Goal: Information Seeking & Learning: Learn about a topic

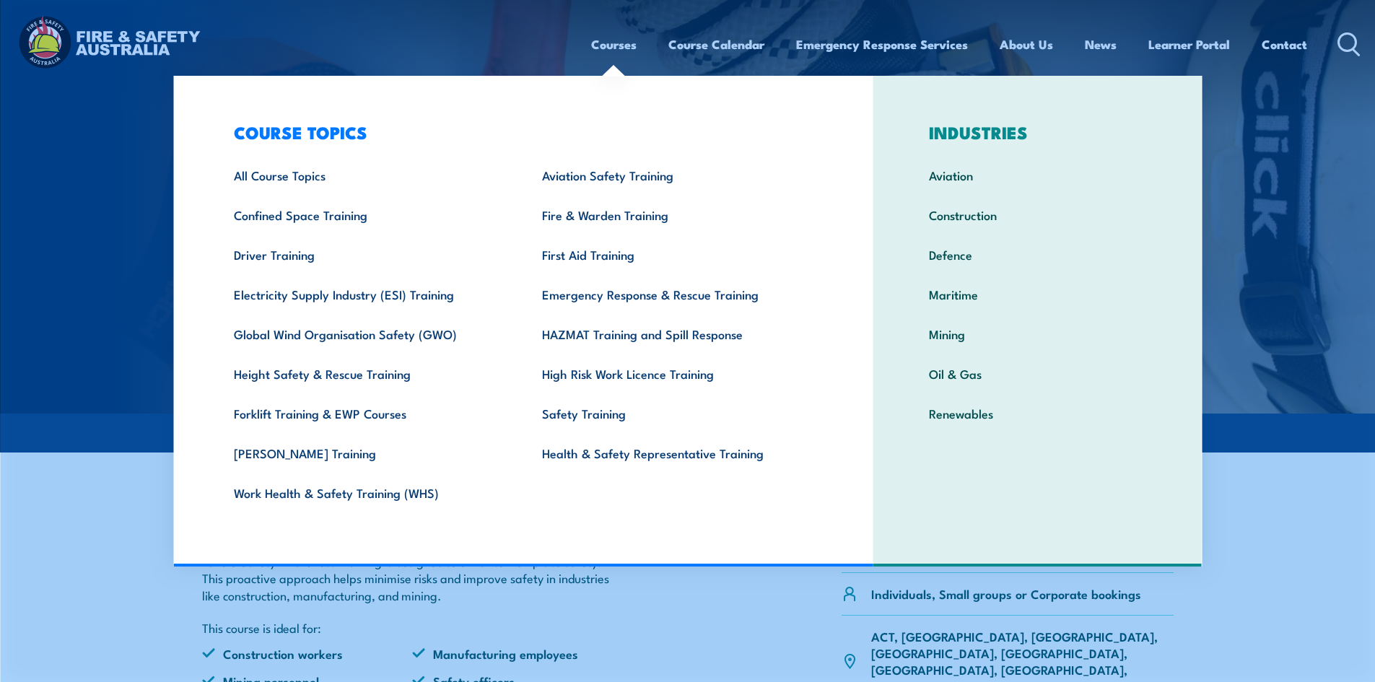
click at [589, 409] on link "Safety Training" at bounding box center [674, 413] width 308 height 40
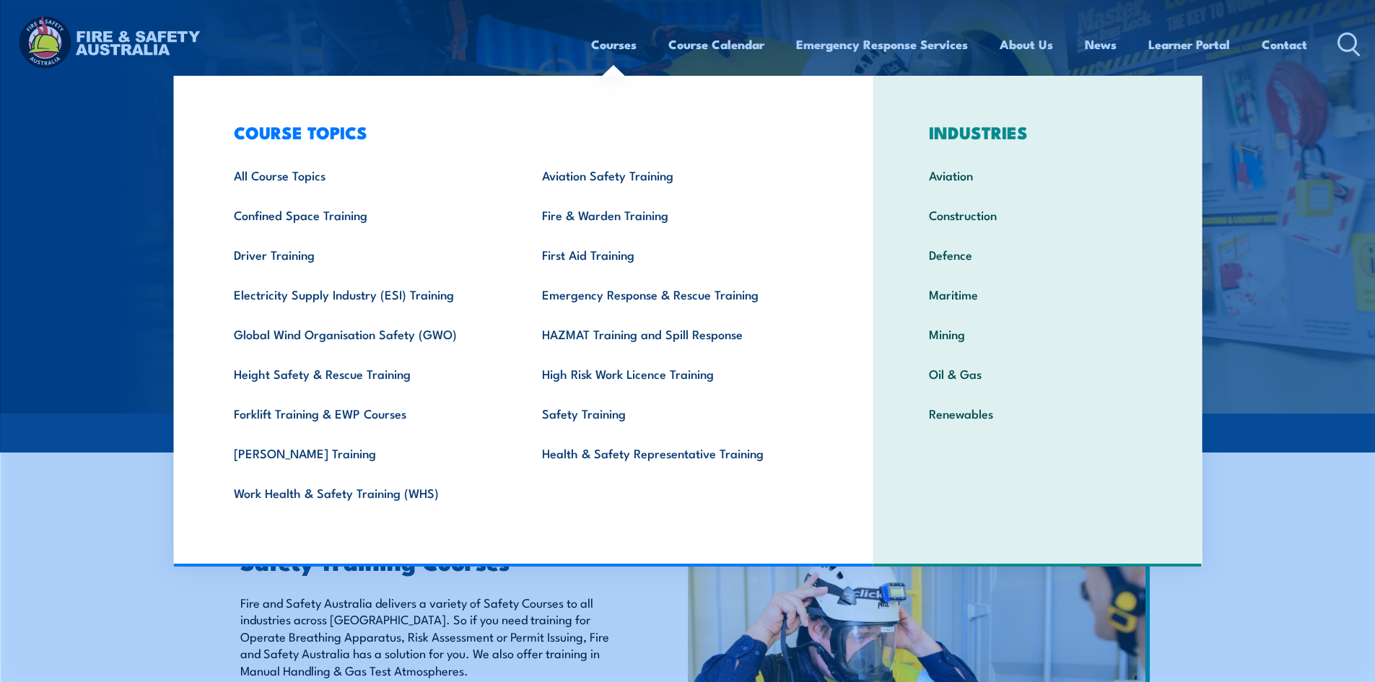
click at [374, 491] on link "Work Health & Safety Training (WHS)" at bounding box center [365, 493] width 308 height 40
